Goal: Task Accomplishment & Management: Complete application form

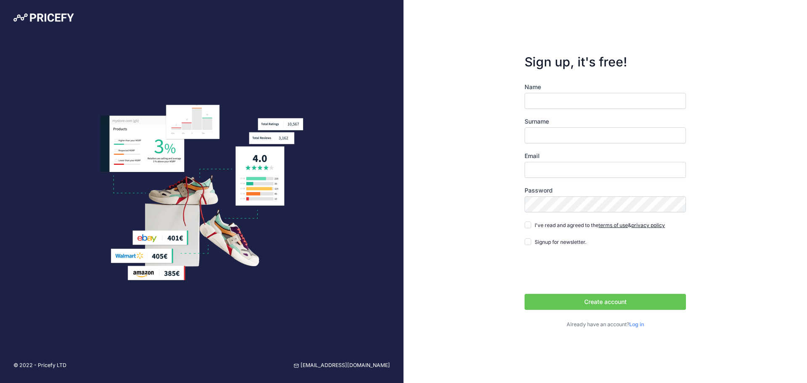
click at [608, 299] on button "Create account" at bounding box center [605, 302] width 161 height 16
click at [725, 287] on div "Sign up, it's free! Name Surname Email Password terms of use" at bounding box center [606, 191] width 404 height 383
click at [570, 100] on input "Name" at bounding box center [605, 101] width 161 height 16
type input "Miraç Mahir"
click at [573, 131] on input "Surname" at bounding box center [605, 135] width 161 height 16
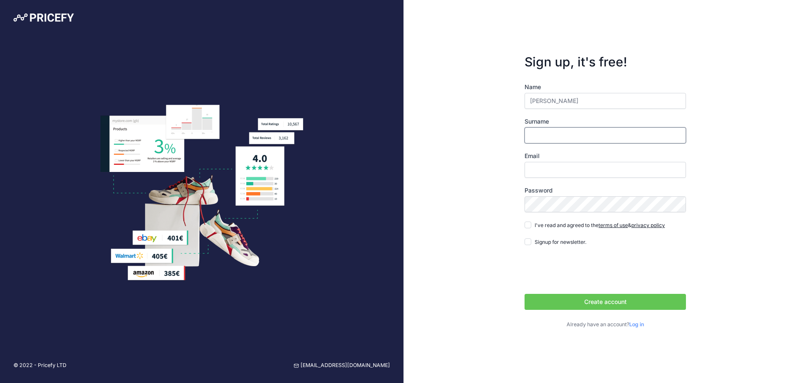
type input "Özçelik"
click at [567, 178] on input "Email" at bounding box center [605, 170] width 161 height 16
type input "[EMAIL_ADDRESS][DOMAIN_NAME]"
click at [525, 222] on input "I've read and agreed to the terms of use & privacy policy" at bounding box center [528, 225] width 7 height 7
checkbox input "true"
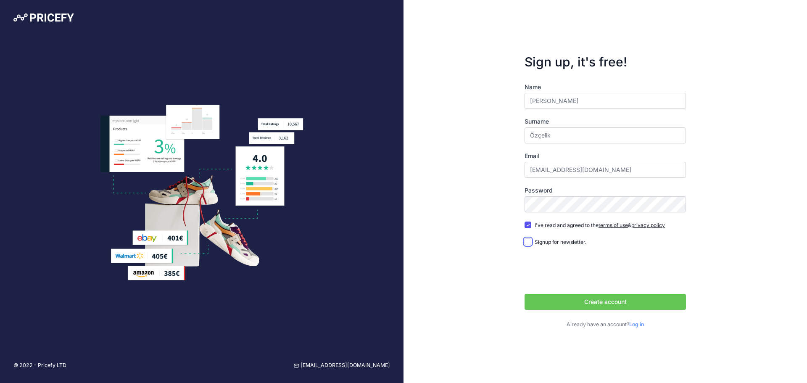
click at [529, 240] on input "Signup for newsletter." at bounding box center [528, 241] width 7 height 7
checkbox input "true"
click at [621, 305] on button "Create account" at bounding box center [605, 302] width 161 height 16
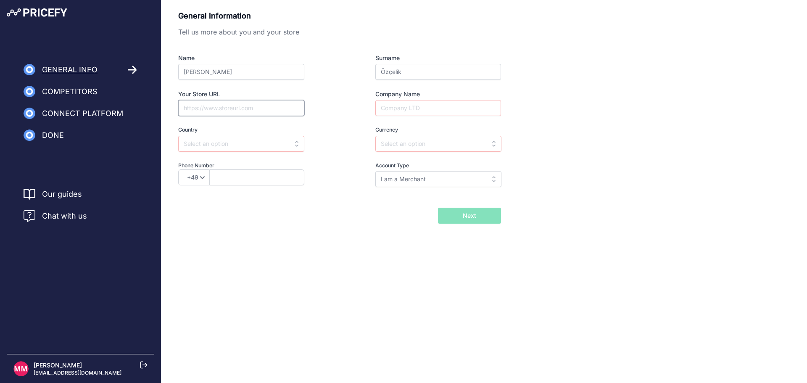
click at [242, 105] on input "Your Store URL" at bounding box center [241, 108] width 126 height 16
paste input "https://www.netstore.com.tr/"
type input "https://www.netstore.com.tr/"
click at [256, 142] on input "text" at bounding box center [241, 144] width 126 height 16
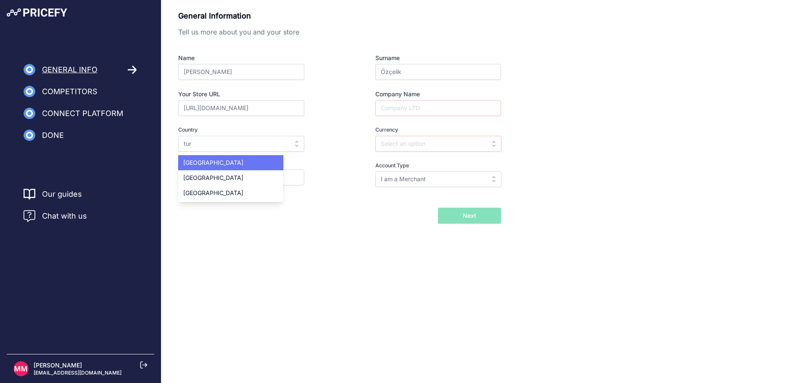
click at [233, 165] on div "Turkey" at bounding box center [230, 162] width 105 height 15
type input "Turkey"
type input "TRY"
select select "90"
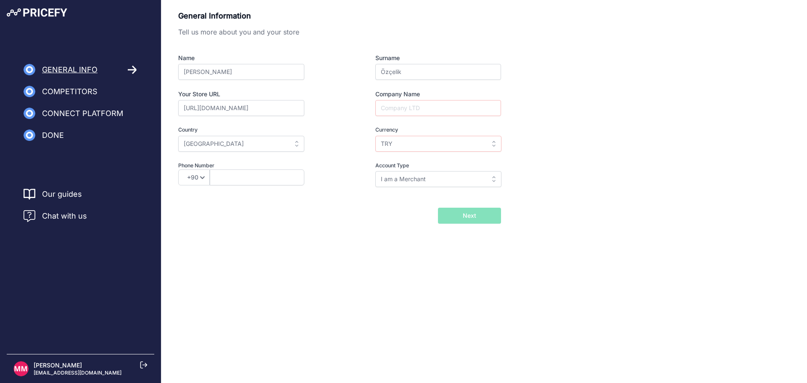
click at [244, 186] on div "Phone Number +49 +43 +32 +1 +86 +34 +358 +33 +30 +39 +81 +352 +31 +48 +351 +420…" at bounding box center [256, 175] width 156 height 26
click at [240, 179] on input "text" at bounding box center [257, 177] width 95 height 16
type input "5425733540"
click at [420, 110] on input "Company Name" at bounding box center [438, 108] width 126 height 16
type input "Net Aksesuar Bilişim Ürünleri Sanayi ve Ticaret AŞ."
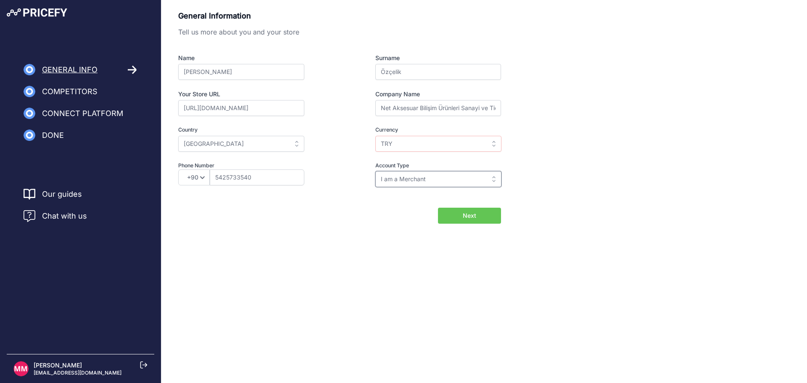
click at [433, 173] on input "I am a Merchant" at bounding box center [438, 179] width 126 height 16
click at [416, 212] on div "I am a Brand" at bounding box center [427, 213] width 105 height 15
type input "I am a Brand"
click at [450, 182] on input "I am a Brand" at bounding box center [438, 179] width 126 height 16
click at [593, 198] on div "General Information Tell us more about you and your store Name Miraç Mahir Surn…" at bounding box center [484, 117] width 612 height 214
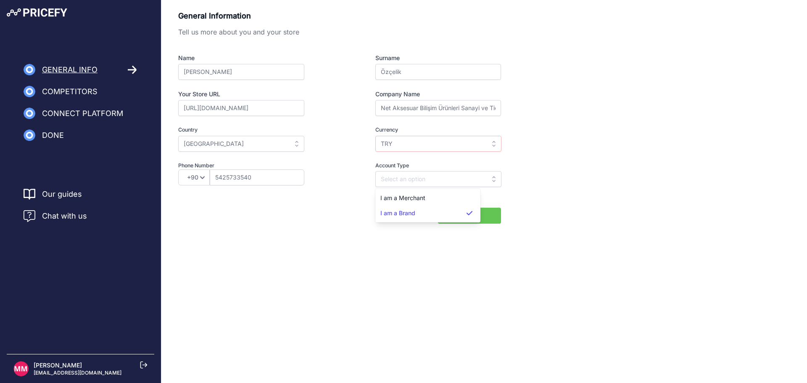
type input "I am a Brand"
click at [465, 214] on span "Next" at bounding box center [469, 215] width 13 height 8
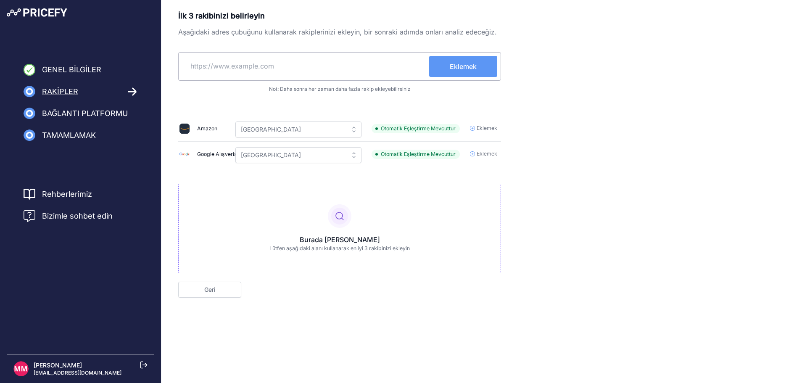
click at [489, 128] on font "Eklemek" at bounding box center [487, 128] width 21 height 6
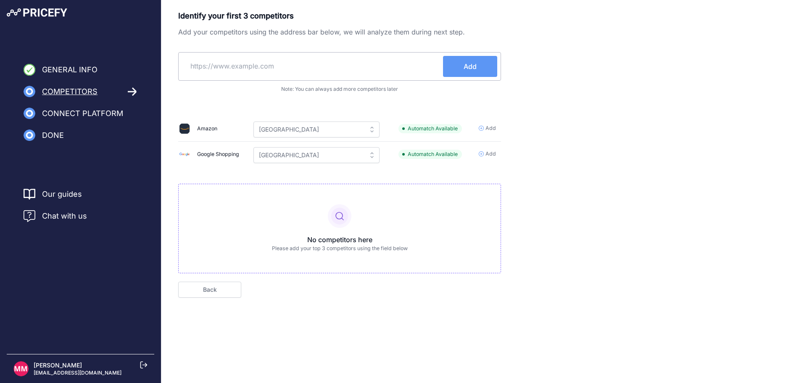
click at [494, 128] on span "Add" at bounding box center [491, 128] width 11 height 8
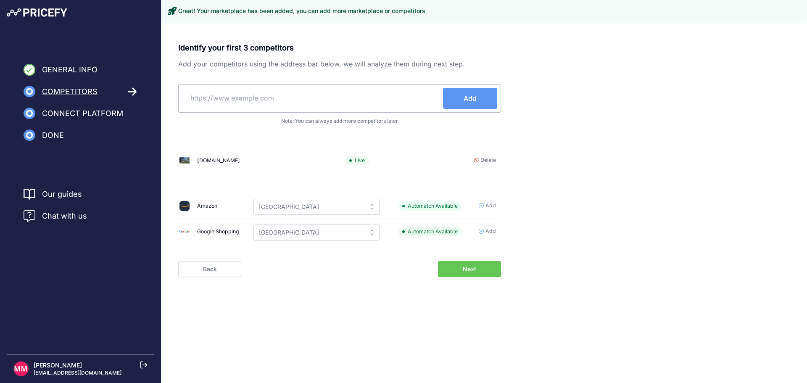
click at [490, 229] on span "Add" at bounding box center [491, 231] width 11 height 8
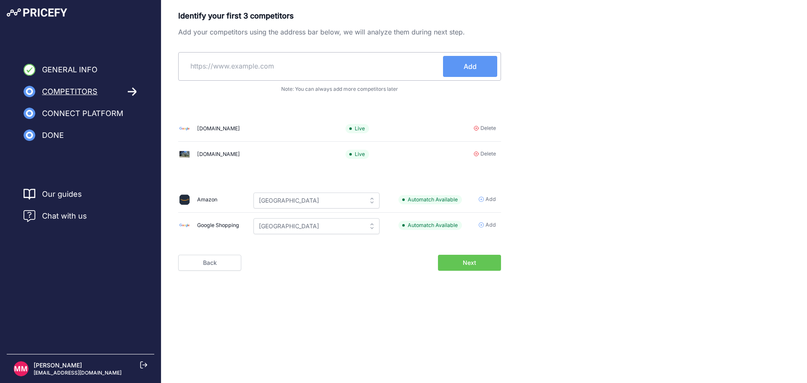
click at [376, 61] on input "text" at bounding box center [312, 66] width 261 height 20
paste input "https://www.hepsiburada.com/"
type input "https://www.hepsiburada.com/"
paste input "https://www.hepsiburada.com/"
click at [225, 66] on input "https://www.hepsiburada.com" at bounding box center [312, 66] width 261 height 20
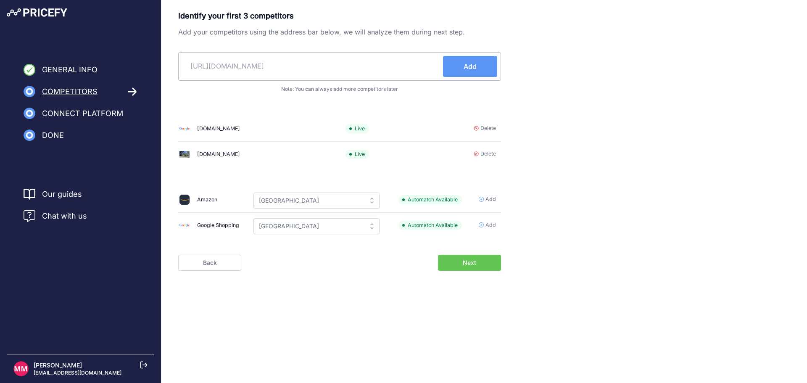
click at [225, 66] on input "https://www.hepsiburada.com" at bounding box center [312, 66] width 261 height 20
type input "https://hepsiburada.com"
click at [470, 69] on span "Add" at bounding box center [470, 66] width 13 height 10
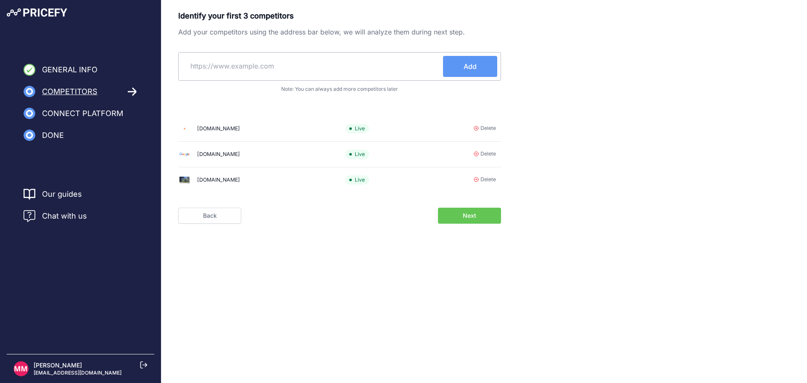
click at [315, 70] on input "text" at bounding box center [312, 66] width 261 height 20
paste input "https://www.trendyol.com/"
click at [226, 69] on input "https://www.trendyol.com" at bounding box center [312, 66] width 261 height 20
type input "https://trendyol.com"
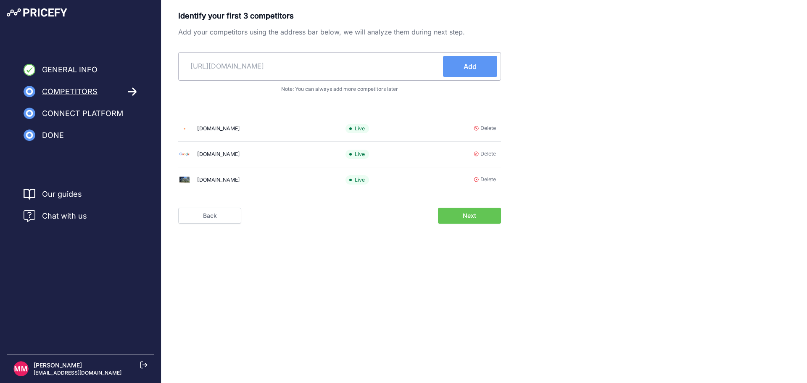
click at [460, 67] on button "Add" at bounding box center [470, 66] width 54 height 21
click at [332, 55] on div "Eklemek" at bounding box center [339, 66] width 323 height 29
click at [331, 65] on input "text" at bounding box center [305, 66] width 247 height 20
paste input "https://www.trendyol.com/"
click at [225, 61] on input "https://www.trendyol.com" at bounding box center [305, 66] width 247 height 20
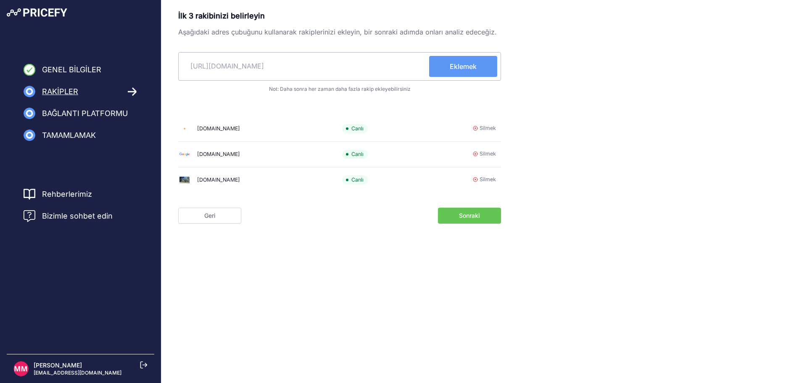
click at [225, 61] on input "https://www.trendyol.com" at bounding box center [305, 66] width 247 height 20
type input "https://trendyol.com"
click at [467, 69] on font "Eklemek" at bounding box center [463, 66] width 27 height 8
click at [473, 217] on font "Sonraki" at bounding box center [469, 215] width 21 height 7
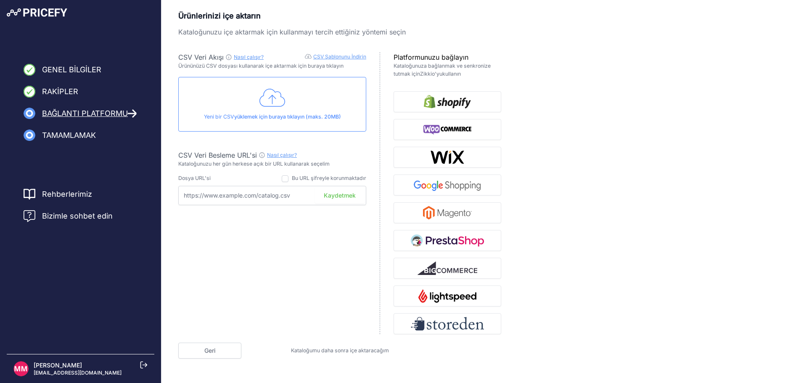
click at [294, 199] on input "text" at bounding box center [272, 195] width 188 height 19
click at [279, 194] on input "text" at bounding box center [272, 195] width 188 height 19
paste input "[URL][DOMAIN_NAME]"
type input "[URL][DOMAIN_NAME]"
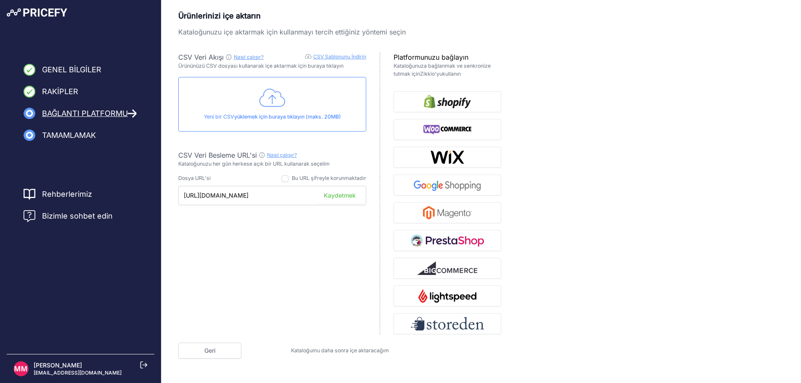
scroll to position [0, 0]
click at [347, 200] on button "Kaydetmek" at bounding box center [340, 196] width 50 height 16
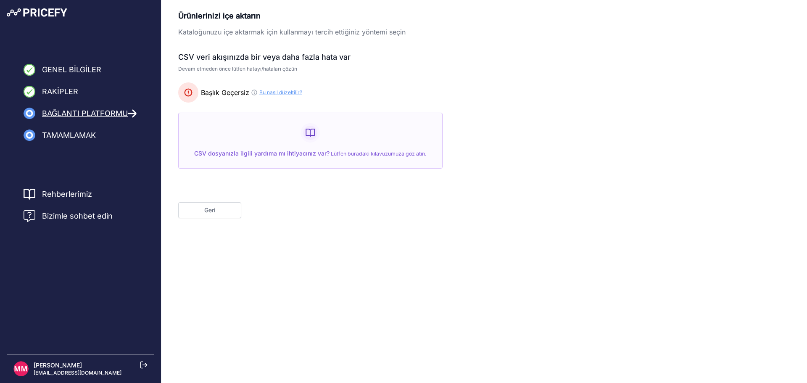
click at [213, 211] on font "Geri" at bounding box center [209, 209] width 11 height 7
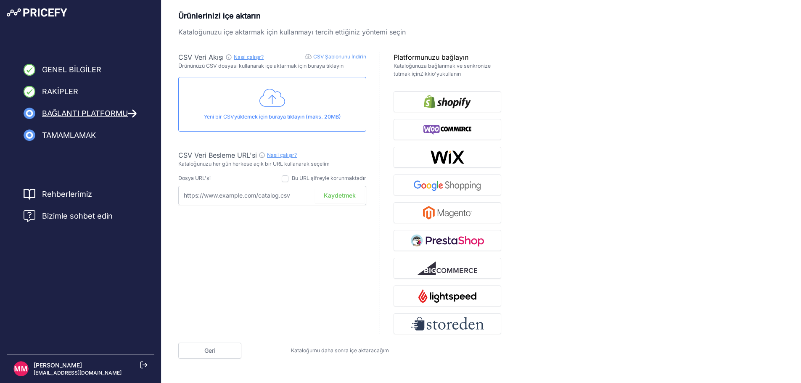
click at [288, 179] on div "Bu URL şifreyle korunmaktadır" at bounding box center [324, 178] width 85 height 8
click at [286, 180] on input "checkbox" at bounding box center [285, 178] width 7 height 7
checkbox input "false"
click at [270, 98] on icon at bounding box center [272, 97] width 26 height 21
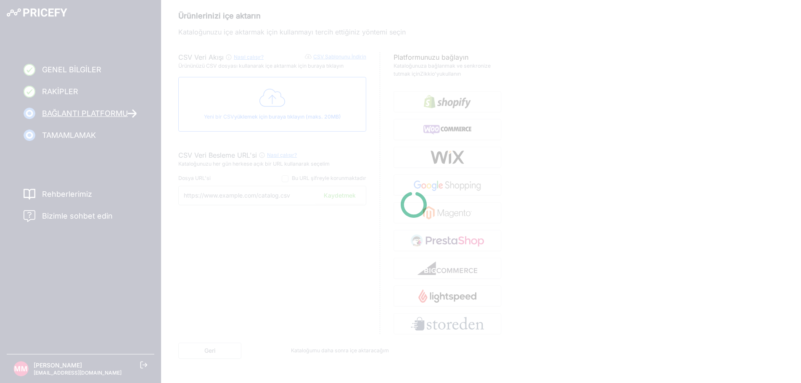
type input "[URL][DOMAIN_NAME]"
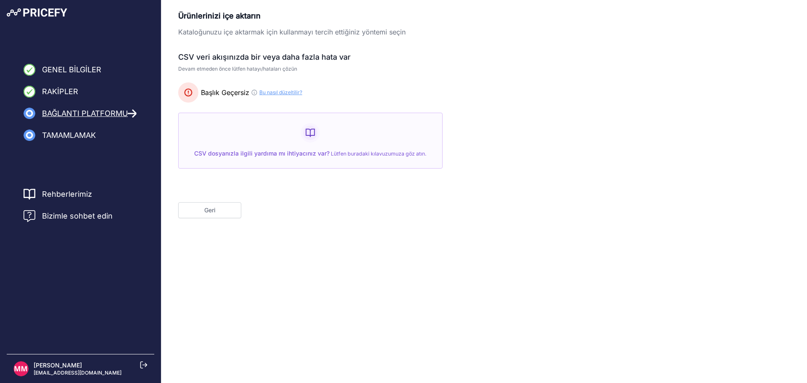
click at [215, 211] on font "Geri" at bounding box center [209, 209] width 11 height 7
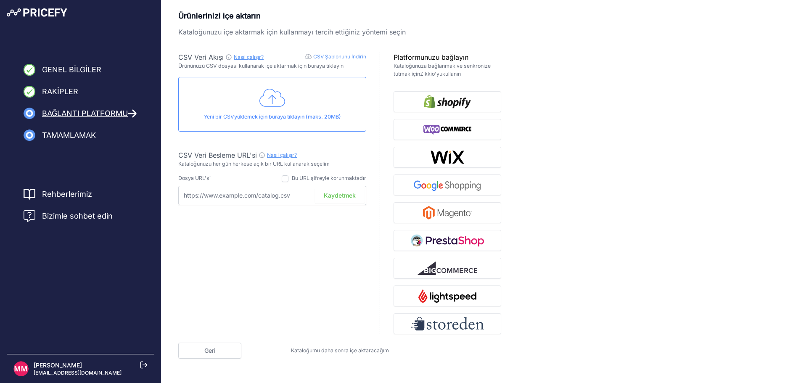
click at [71, 95] on font "Rakipler" at bounding box center [60, 91] width 36 height 9
click at [77, 74] on span "Genel Bilgiler" at bounding box center [71, 70] width 59 height 12
click at [81, 69] on font "Genel Bilgiler" at bounding box center [71, 69] width 59 height 9
click at [74, 114] on font "Bağlantı Platformu" at bounding box center [85, 113] width 86 height 9
click at [70, 140] on font "Tamamlamak" at bounding box center [69, 135] width 54 height 9
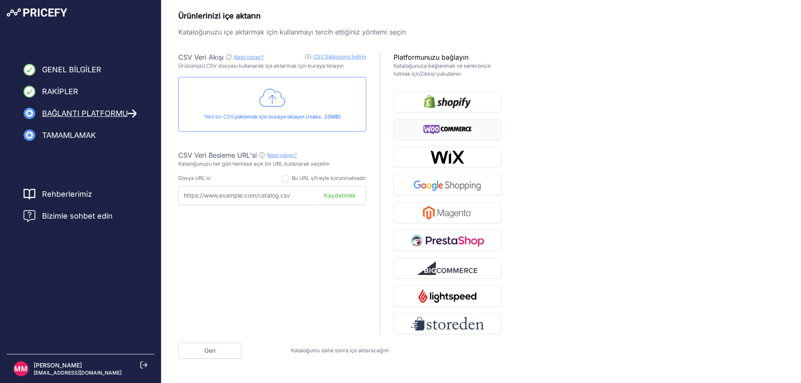
click at [453, 125] on img "button" at bounding box center [447, 129] width 48 height 13
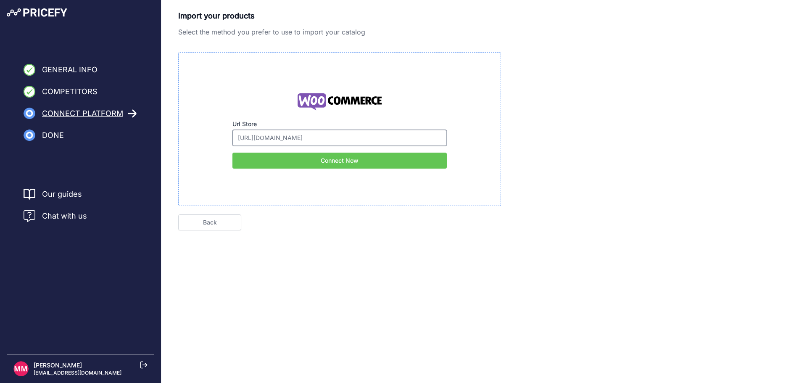
click at [373, 142] on input "[URL][DOMAIN_NAME]" at bounding box center [340, 138] width 214 height 16
click at [352, 163] on button "Connect Now" at bounding box center [340, 161] width 214 height 16
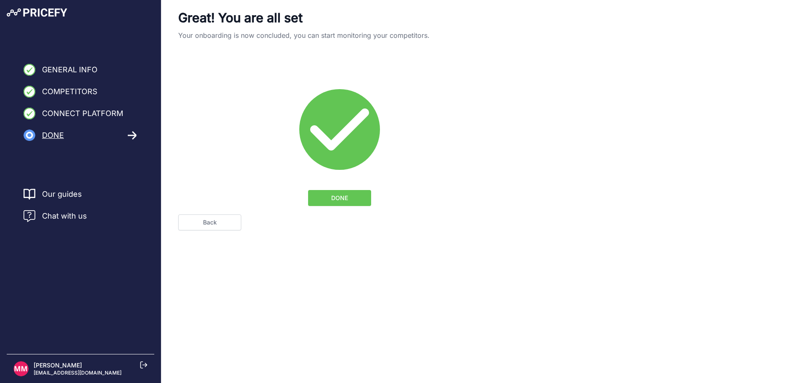
click at [351, 197] on button "DONE" at bounding box center [339, 198] width 63 height 16
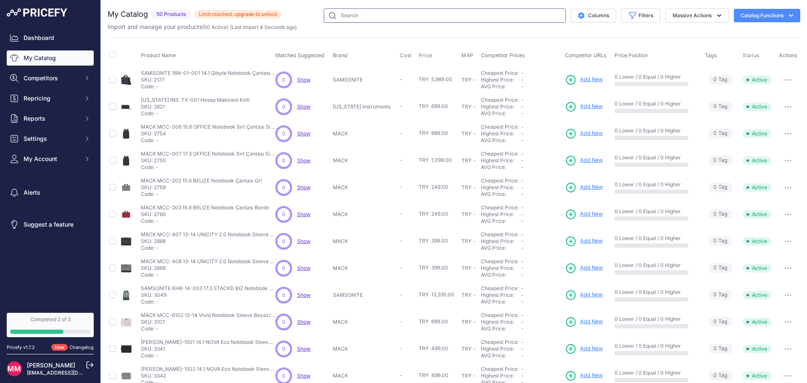
click at [496, 18] on input "text" at bounding box center [445, 15] width 242 height 14
type input "mcc-006"
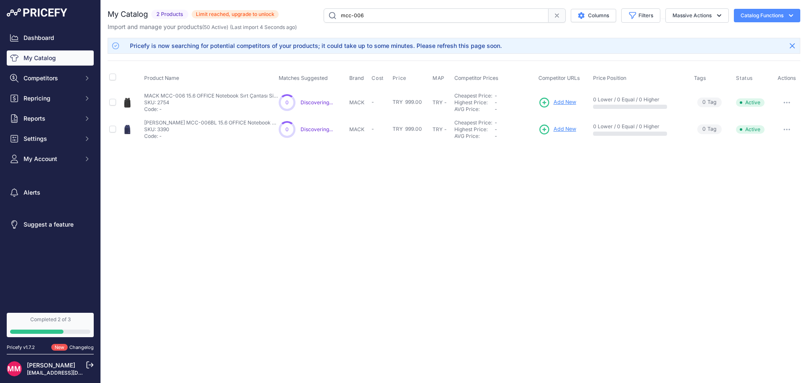
click at [559, 77] on span "Competitor URLs" at bounding box center [560, 78] width 42 height 6
copy tr "Competitor URLs"
click at [560, 99] on span "Add New" at bounding box center [565, 102] width 23 height 8
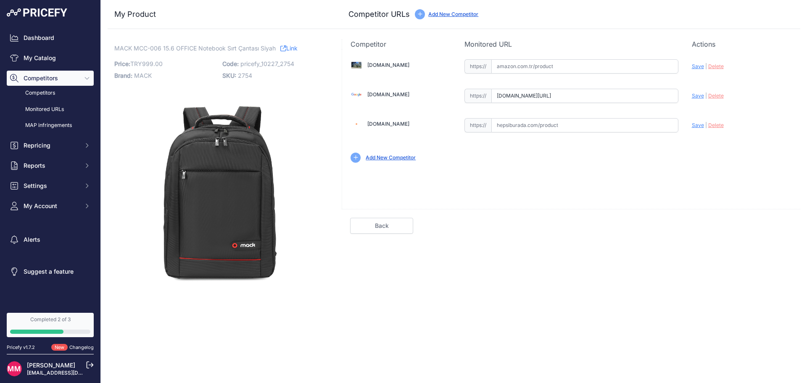
click at [532, 66] on input "text" at bounding box center [584, 66] width 187 height 14
paste input "https://www.amazon.com.tr/Mack-MCC-006-Diz%C3%BCst%C3%BC-Bilgisayar-%C3%87antas…"
click at [536, 97] on input "google.com.tr/shopping/product/7591611219333545242?gl=tr&prds=scoring%3Ap&priru…" at bounding box center [584, 96] width 187 height 14
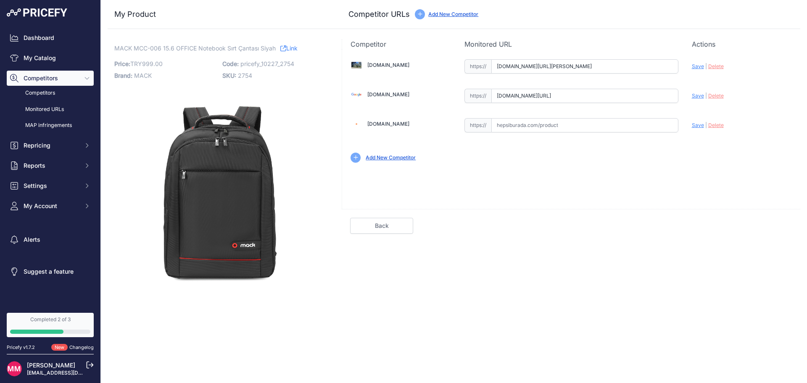
scroll to position [0, 88]
drag, startPoint x: 547, startPoint y: 92, endPoint x: 710, endPoint y: 107, distance: 163.5
click at [710, 107] on div "Amazon.com.tr Valid Invalid" at bounding box center [571, 110] width 458 height 122
click at [698, 66] on span "Save" at bounding box center [698, 66] width 12 height 6
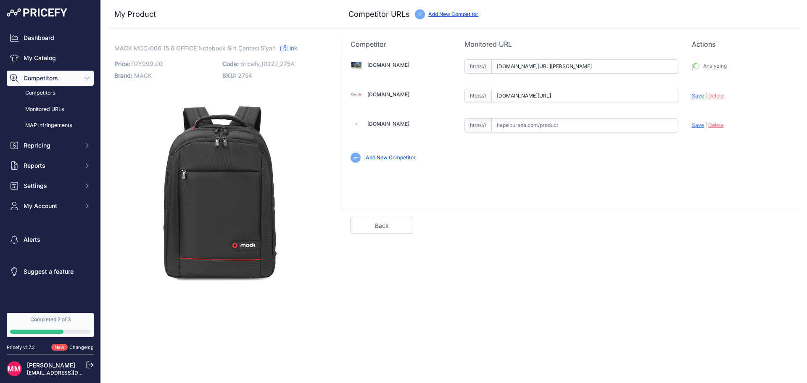
type input "https://www.amazon.com.tr/Mack-MCC-006-Diz%C3%BCst%C3%BC-Bilgisayar-%C3%87antas…"
click at [382, 119] on div "Hepsiburada.com" at bounding box center [401, 124] width 100 height 12
click at [383, 124] on link "Hepsiburada.com" at bounding box center [388, 124] width 42 height 6
click at [558, 131] on input "text" at bounding box center [584, 125] width 187 height 14
paste input "https://www.hepsiburada.com/mack-mcc-006-15-6-office-usb-girisli-notebook-sirt-…"
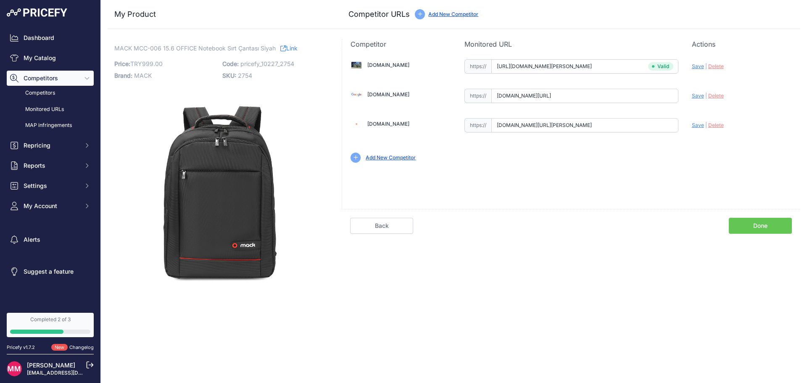
click at [693, 125] on span "Save" at bounding box center [698, 125] width 12 height 6
type input "https://www.hepsiburada.com/mack-mcc-006-15-6-office-usb-girisli-notebook-sirt-…"
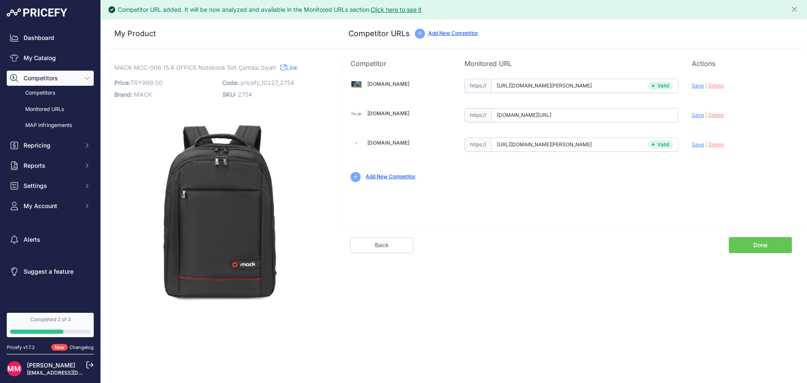
click at [533, 112] on input "google.com.tr/shopping/product/7591611219333545242?gl=tr&prds=scoring%3Ap&priru…" at bounding box center [584, 115] width 187 height 14
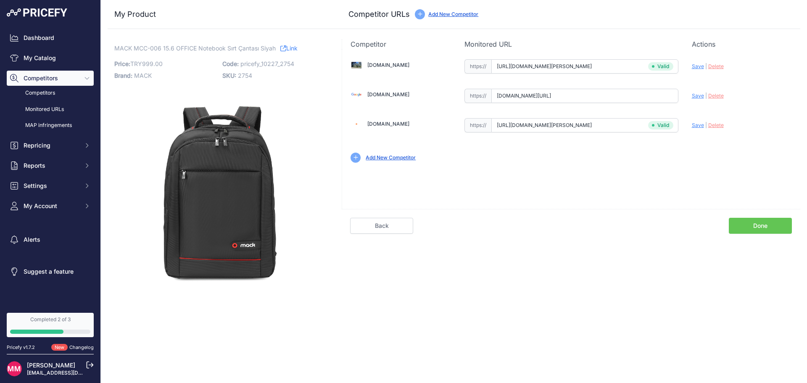
click at [394, 93] on link "Google.com.tr" at bounding box center [388, 94] width 42 height 6
click at [716, 93] on span "Delete" at bounding box center [716, 95] width 16 height 6
click at [770, 230] on link "Done" at bounding box center [760, 226] width 63 height 16
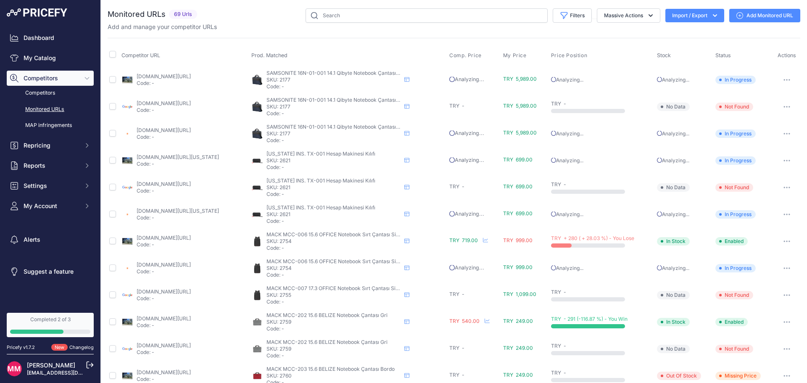
click at [621, 238] on span "TRY + 280 ( + 28.03 %) - You Lose" at bounding box center [592, 238] width 83 height 6
click at [783, 242] on button "button" at bounding box center [787, 241] width 17 height 12
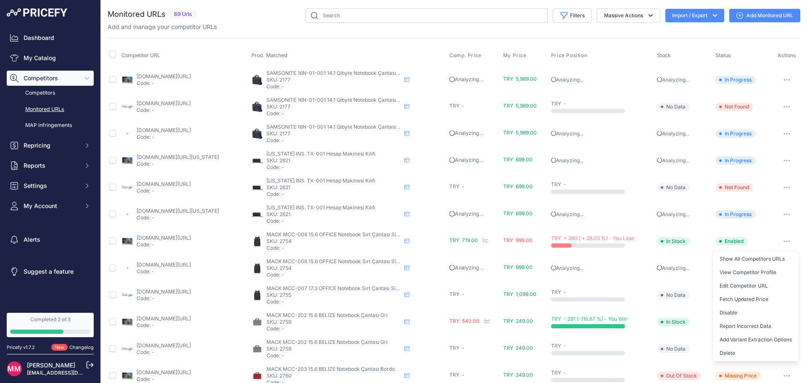
click at [18, 374] on img at bounding box center [14, 368] width 15 height 15
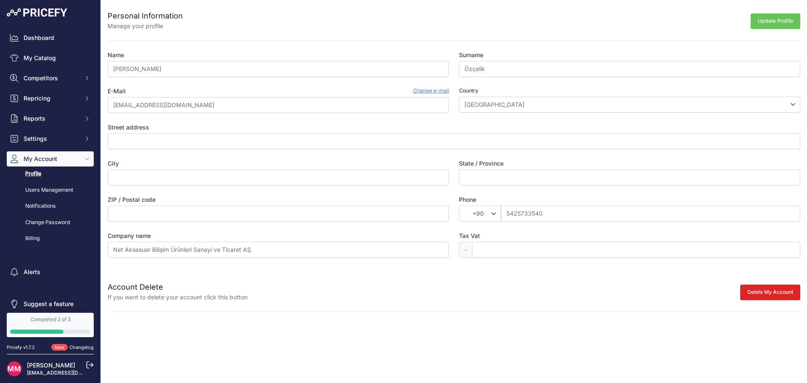
click at [223, 296] on p "If you want to delete your account click this button" at bounding box center [178, 297] width 140 height 8
click at [41, 190] on link "Users Management" at bounding box center [50, 190] width 87 height 15
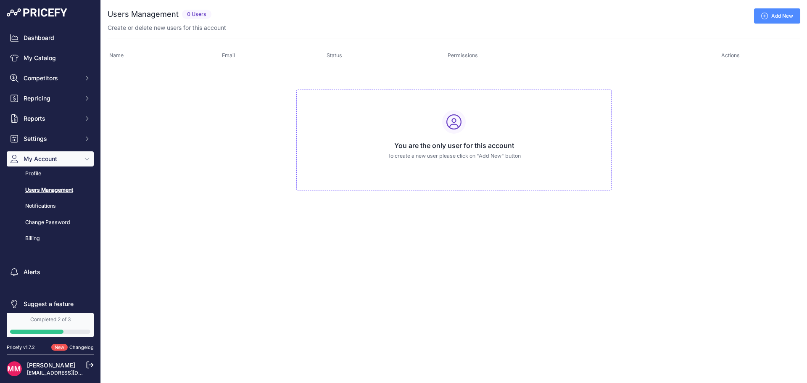
click at [38, 176] on link "Profile" at bounding box center [50, 173] width 87 height 15
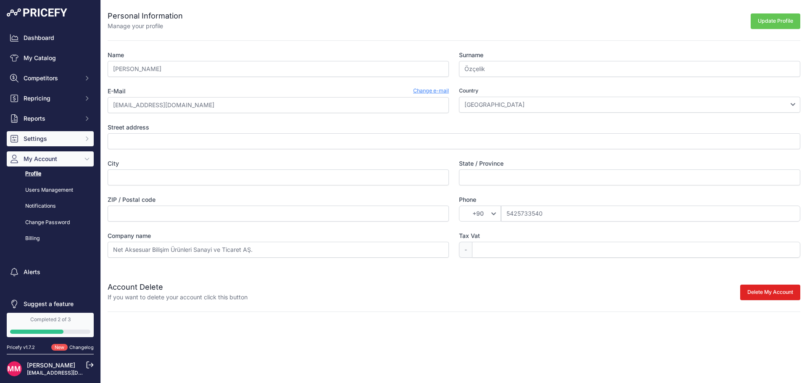
click at [42, 144] on button "Settings" at bounding box center [50, 138] width 87 height 15
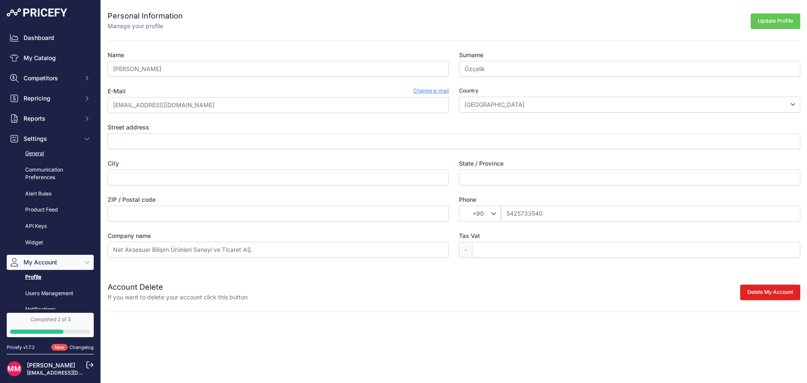
click at [42, 157] on link "General" at bounding box center [50, 153] width 87 height 15
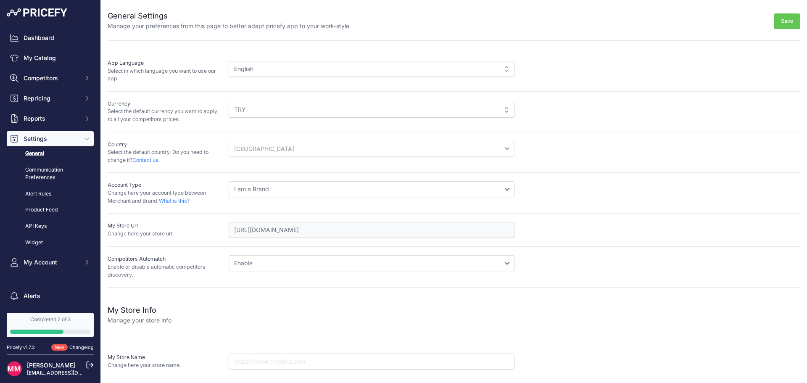
click at [276, 258] on select "Disable Enable" at bounding box center [372, 263] width 286 height 16
drag, startPoint x: 309, startPoint y: 58, endPoint x: 311, endPoint y: 65, distance: 6.5
click at [309, 60] on div "App Language Select in which language you want to use our app. English English" at bounding box center [454, 71] width 693 height 41
click at [312, 70] on div "English" at bounding box center [372, 69] width 286 height 16
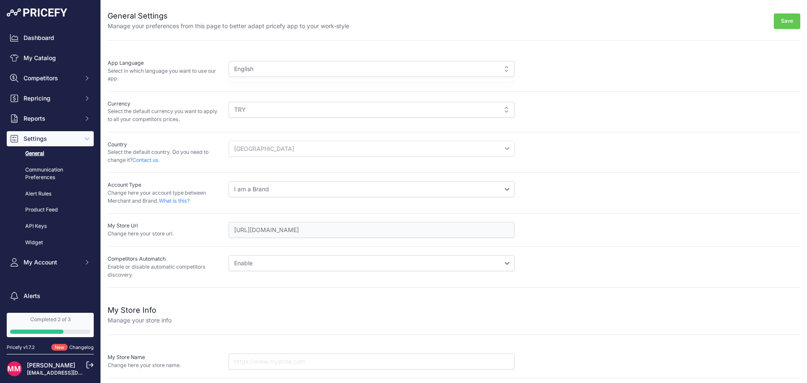
click at [312, 70] on div "English" at bounding box center [372, 69] width 286 height 16
click at [320, 68] on div "English" at bounding box center [372, 69] width 286 height 16
click at [380, 66] on div "English" at bounding box center [372, 69] width 286 height 16
click at [258, 71] on div "English" at bounding box center [372, 69] width 286 height 16
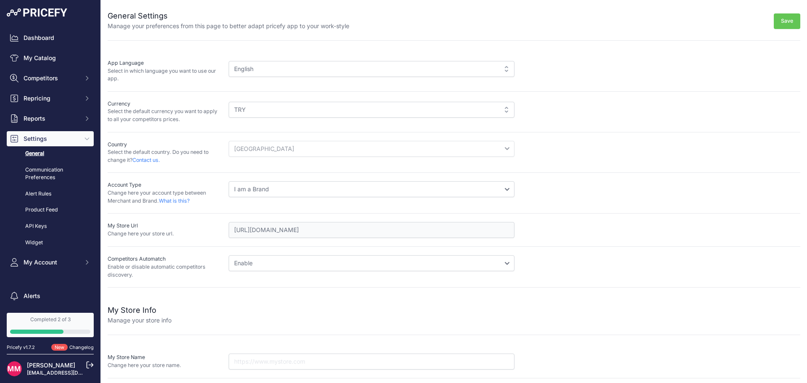
click at [499, 61] on div "English" at bounding box center [372, 69] width 286 height 16
click at [502, 68] on div "English" at bounding box center [372, 69] width 286 height 16
click at [489, 69] on div "English" at bounding box center [372, 69] width 286 height 16
click at [26, 175] on link "Communication Preferences" at bounding box center [50, 174] width 87 height 22
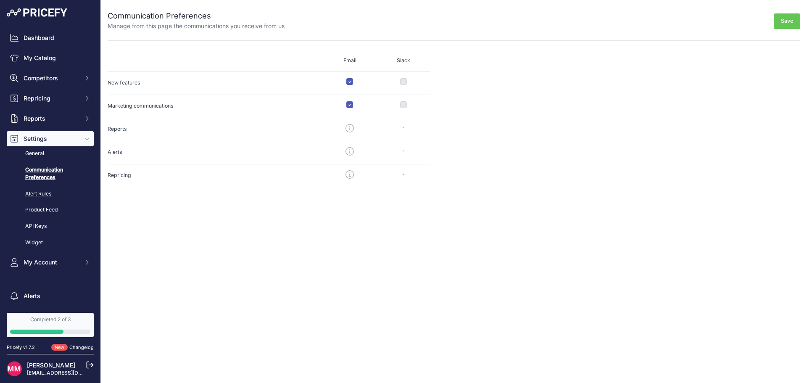
click at [35, 197] on link "Alert Rules" at bounding box center [50, 194] width 87 height 15
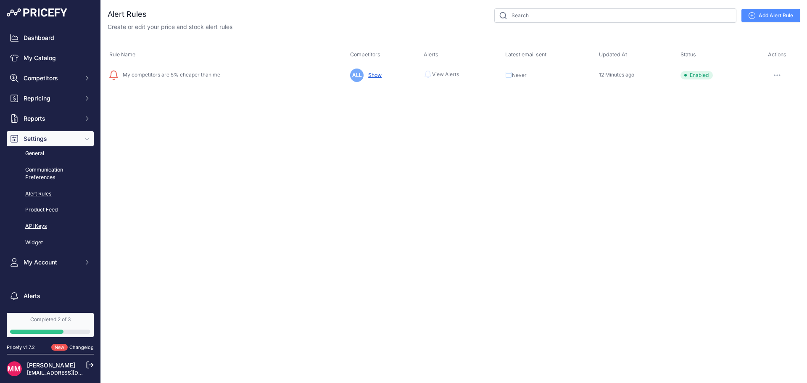
click at [41, 227] on link "API Keys" at bounding box center [50, 226] width 87 height 15
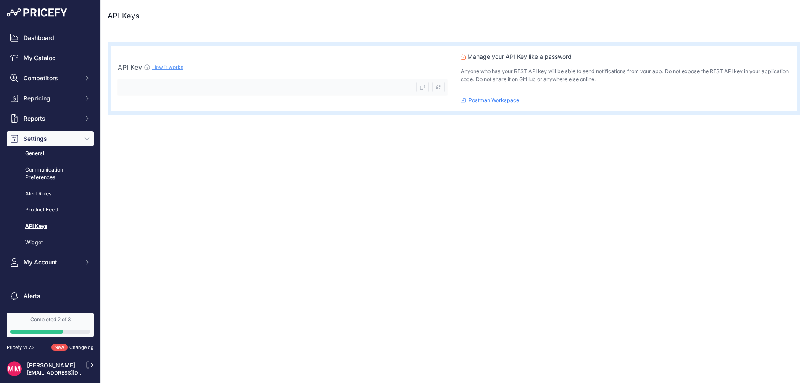
click at [44, 236] on link "Widget" at bounding box center [50, 242] width 87 height 15
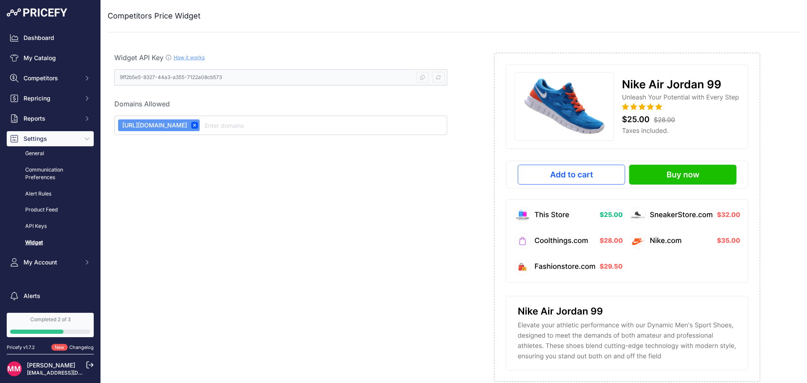
click at [552, 217] on img at bounding box center [627, 218] width 267 height 330
click at [640, 170] on img at bounding box center [627, 218] width 267 height 330
click at [276, 125] on input "text" at bounding box center [323, 125] width 240 height 10
click at [52, 55] on link "My Catalog" at bounding box center [50, 57] width 87 height 15
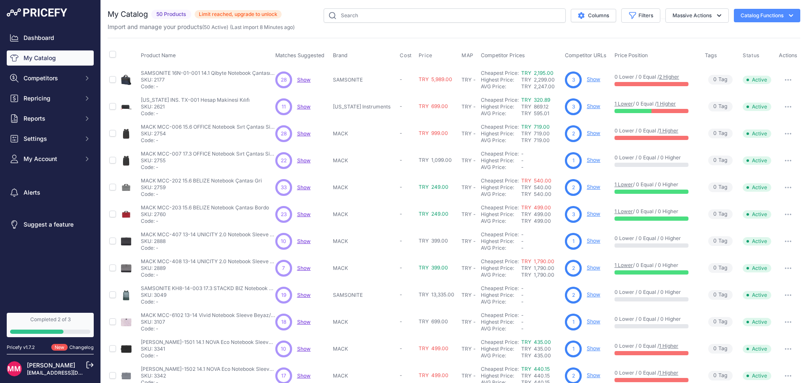
click at [374, 79] on p "SAMSONITE" at bounding box center [364, 80] width 63 height 7
click at [283, 78] on span "28" at bounding box center [284, 80] width 6 height 8
click at [367, 24] on div "Import and manage your products ( 50 Active ) (Last import 8 Minutes ago)" at bounding box center [454, 27] width 693 height 8
click at [369, 18] on input "text" at bounding box center [445, 15] width 242 height 14
type input "mcc-006"
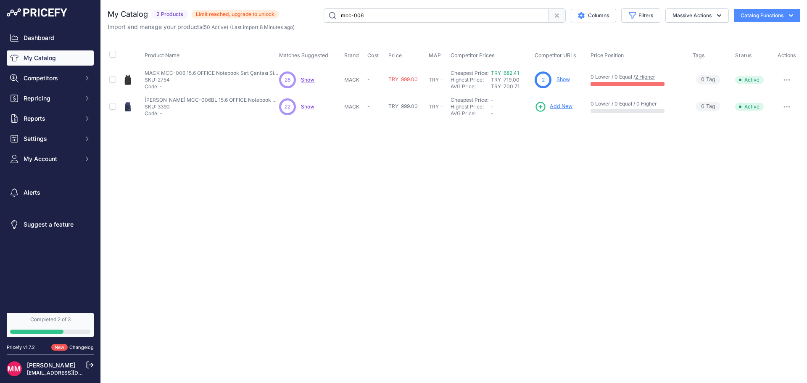
click at [647, 74] on link "2 Higher" at bounding box center [645, 77] width 20 height 6
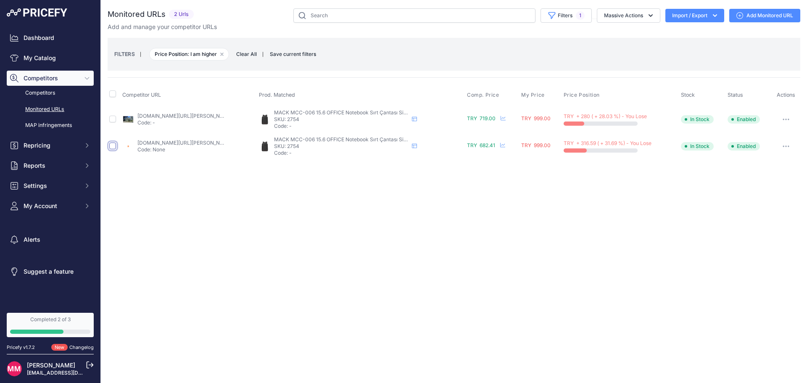
click at [113, 146] on input "checkbox" at bounding box center [112, 146] width 7 height 7
checkbox input "true"
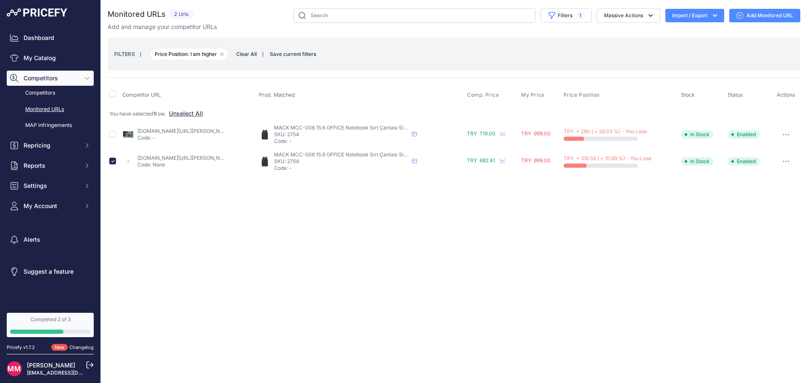
click at [110, 106] on td "You have selected 1 row. Unselect All" at bounding box center [454, 114] width 693 height 16
click at [114, 92] on input "checkbox" at bounding box center [112, 93] width 7 height 7
checkbox input "true"
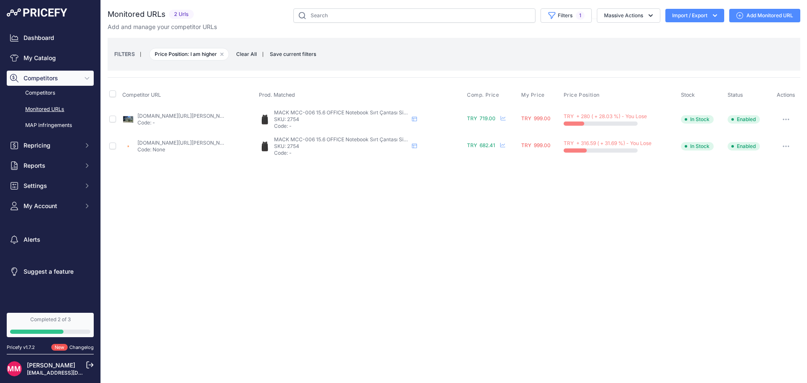
click at [699, 122] on span "In Stock" at bounding box center [697, 119] width 33 height 8
click at [415, 119] on icon at bounding box center [414, 118] width 5 height 5
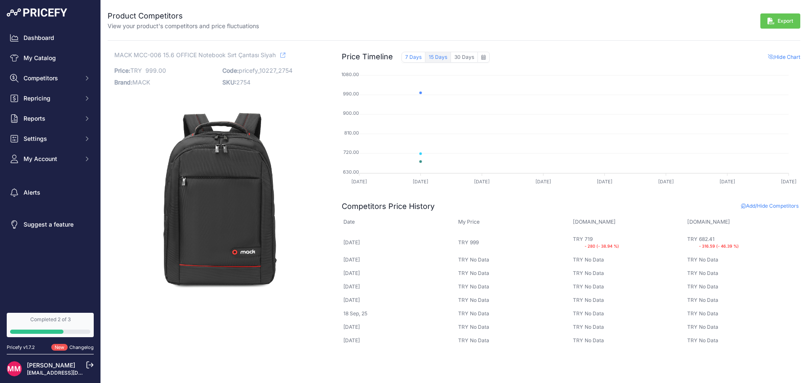
click at [442, 58] on button "15 Days" at bounding box center [438, 57] width 26 height 11
click at [416, 58] on button "7 Days" at bounding box center [414, 57] width 24 height 11
click at [215, 233] on img at bounding box center [219, 198] width 211 height 211
click at [284, 54] on icon at bounding box center [282, 55] width 5 height 5
click at [46, 320] on div "Completed 2 of 3" at bounding box center [50, 319] width 80 height 7
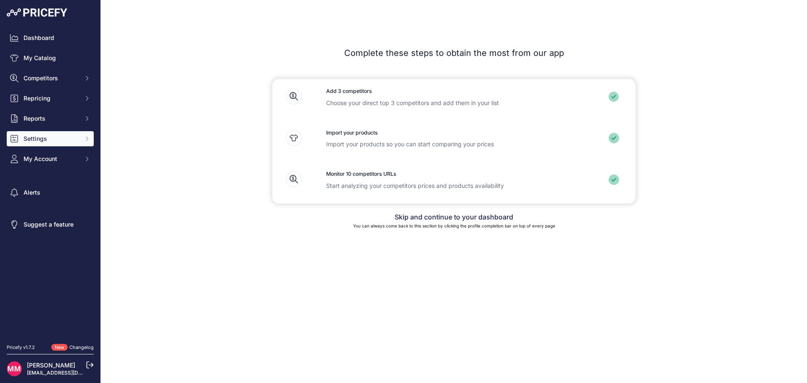
click at [55, 140] on span "Settings" at bounding box center [51, 139] width 55 height 8
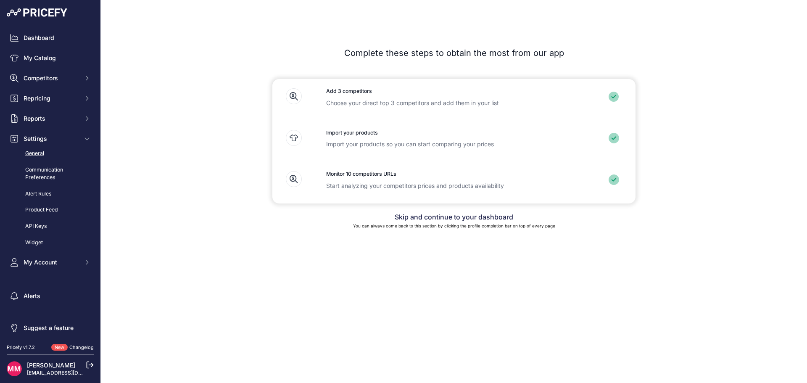
click at [53, 150] on link "General" at bounding box center [50, 153] width 87 height 15
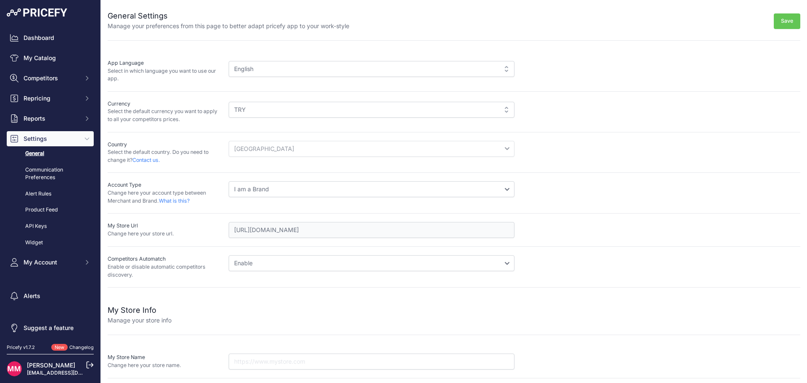
click at [269, 69] on div "English" at bounding box center [372, 69] width 286 height 16
click at [259, 109] on div "TRY" at bounding box center [372, 110] width 286 height 16
click at [183, 130] on div "Currency Select the default currency you want to apply to all your competitors …" at bounding box center [454, 112] width 693 height 41
click at [268, 194] on select "I am a Merchant I am a Brand" at bounding box center [372, 189] width 286 height 16
click at [269, 193] on select "I am a Merchant I am a Brand" at bounding box center [372, 189] width 286 height 16
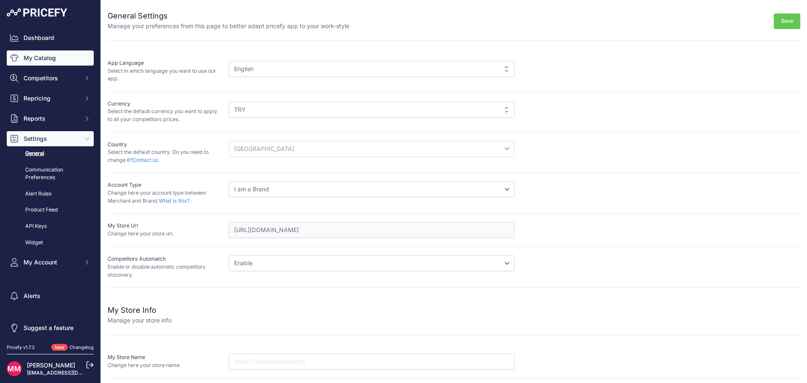
click at [39, 55] on link "My Catalog" at bounding box center [50, 57] width 87 height 15
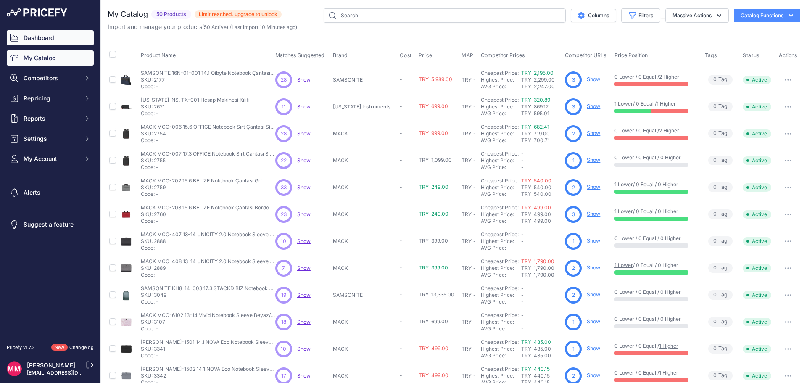
click at [47, 36] on link "Dashboard" at bounding box center [50, 37] width 87 height 15
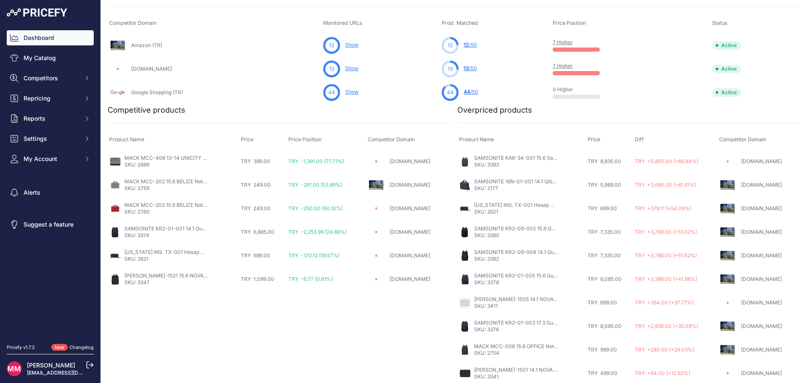
scroll to position [293, 0]
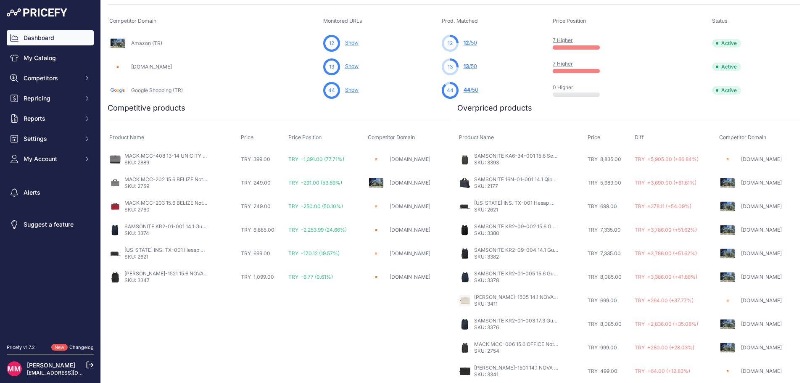
drag, startPoint x: 674, startPoint y: 181, endPoint x: 657, endPoint y: 180, distance: 16.8
click at [674, 181] on span "TRY +3,690.00 (+61.61%)" at bounding box center [666, 183] width 62 height 6
click at [538, 177] on link "SAMSONITE 16N-01-001 14.1 Qibyte Notebook Çantası Mavi" at bounding box center [545, 179] width 143 height 6
click at [657, 180] on span "TRY +3,690.00 (+61.61%)" at bounding box center [666, 183] width 62 height 6
click at [741, 183] on link "[DOMAIN_NAME]" at bounding box center [761, 183] width 41 height 6
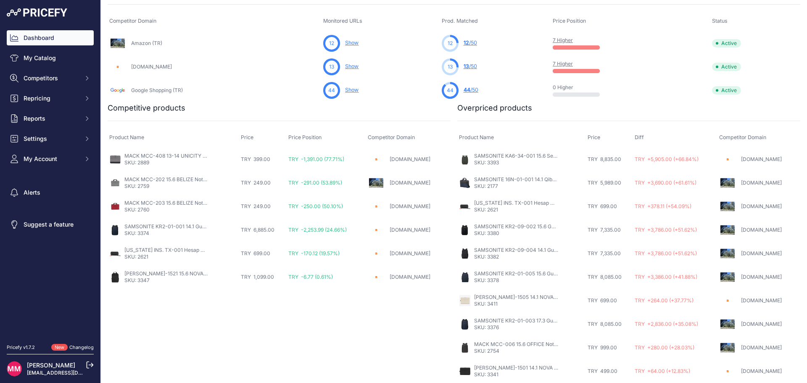
click at [748, 206] on link "[DOMAIN_NAME]" at bounding box center [761, 206] width 41 height 6
click at [758, 230] on link "Amazon.com.tr" at bounding box center [761, 230] width 41 height 6
click at [747, 211] on div "Amazon.com.tr" at bounding box center [758, 206] width 79 height 17
click at [749, 206] on link "Amazon.com.tr" at bounding box center [761, 206] width 41 height 6
click at [758, 325] on link "Amazon.com.tr" at bounding box center [761, 324] width 41 height 6
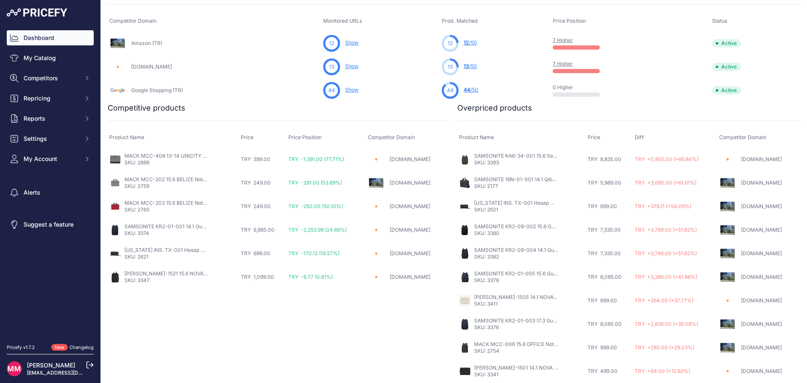
click at [753, 208] on link "Amazon.com.tr" at bounding box center [761, 206] width 41 height 6
click at [42, 59] on link "My Catalog" at bounding box center [50, 57] width 87 height 15
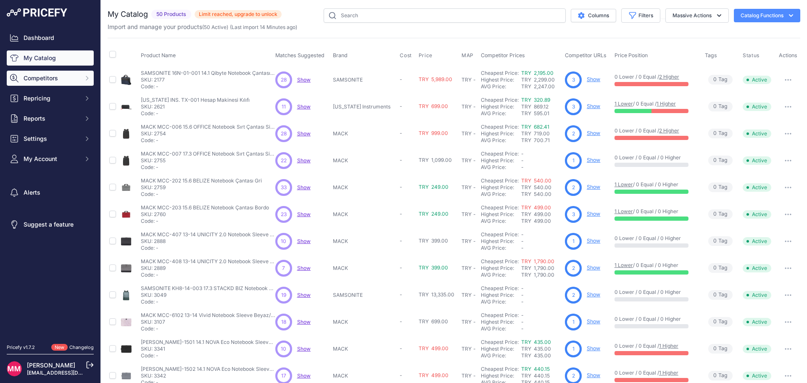
click at [50, 79] on span "Competitors" at bounding box center [51, 78] width 55 height 8
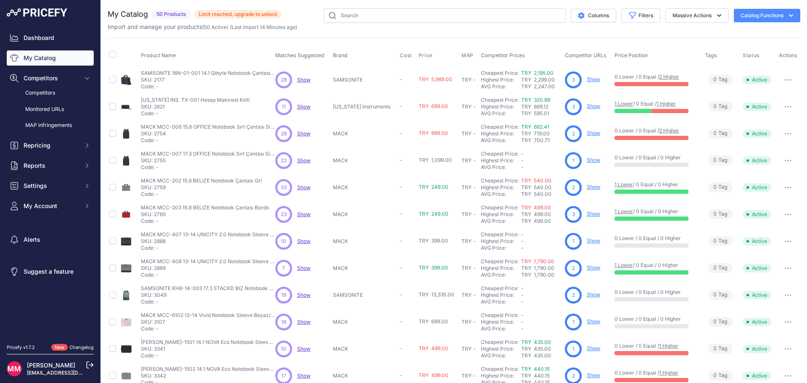
click at [780, 135] on button "button" at bounding box center [788, 134] width 17 height 12
click at [587, 132] on link "Show" at bounding box center [593, 133] width 13 height 6
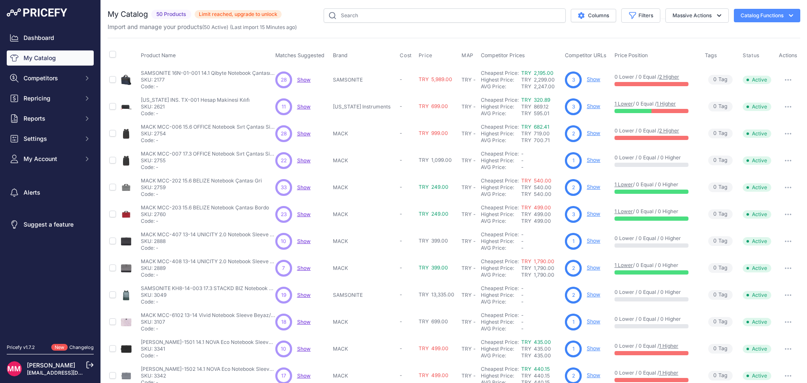
click at [665, 131] on link "2 Higher" at bounding box center [669, 130] width 20 height 6
